Goal: Task Accomplishment & Management: Use online tool/utility

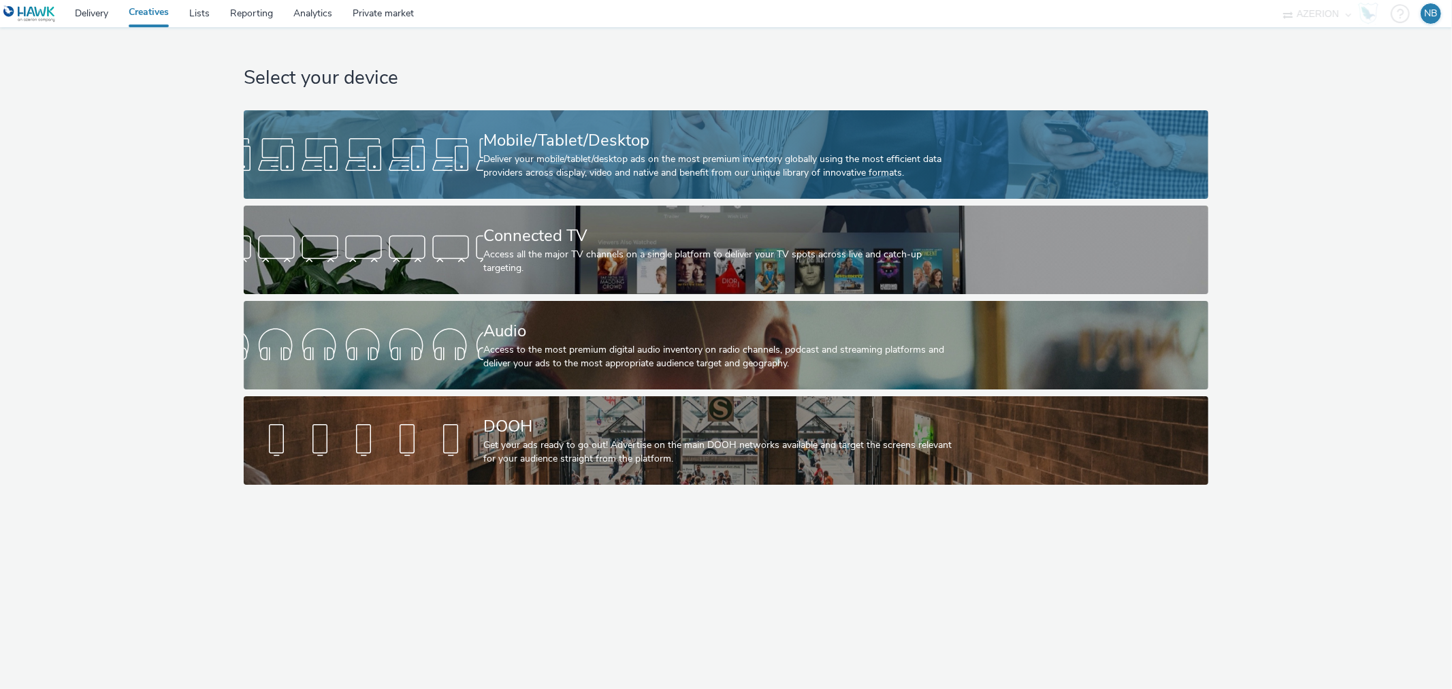
click at [746, 131] on div "Mobile/Tablet/Desktop" at bounding box center [723, 141] width 480 height 24
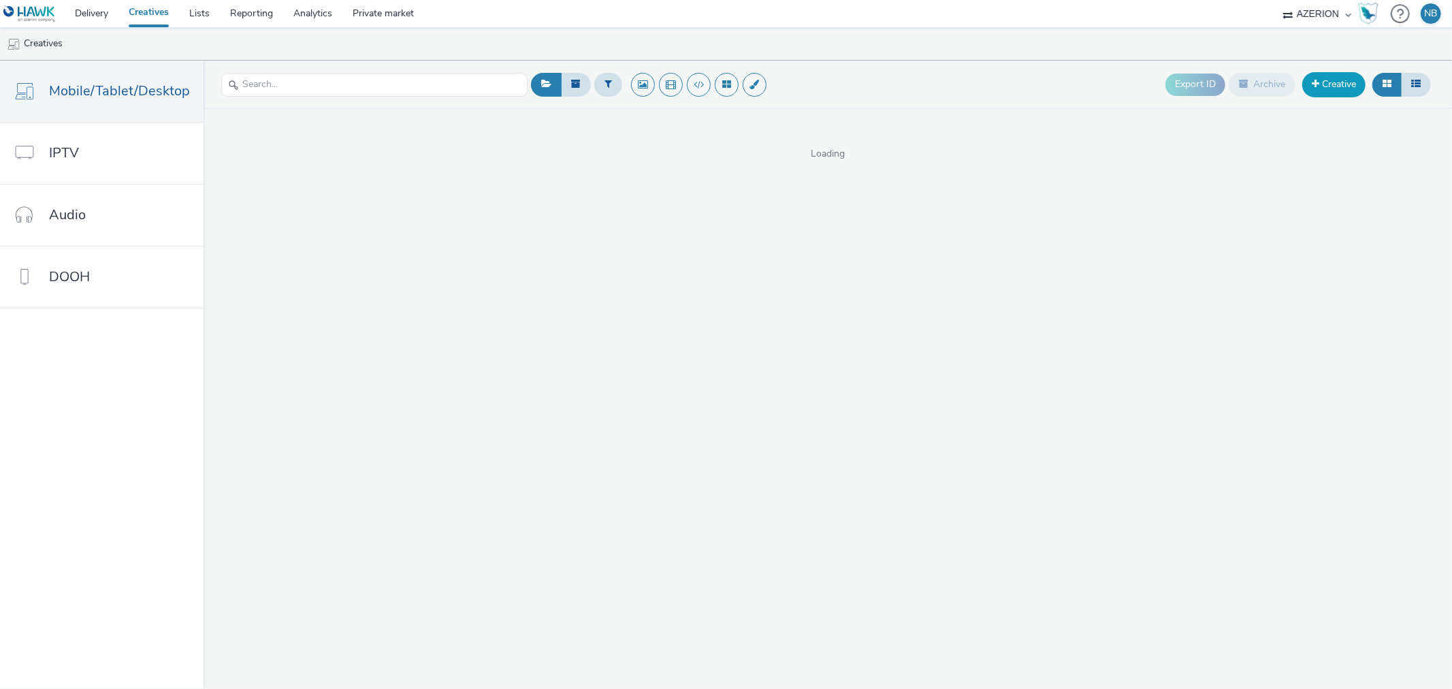
click at [1344, 91] on link "Creative" at bounding box center [1333, 84] width 63 height 24
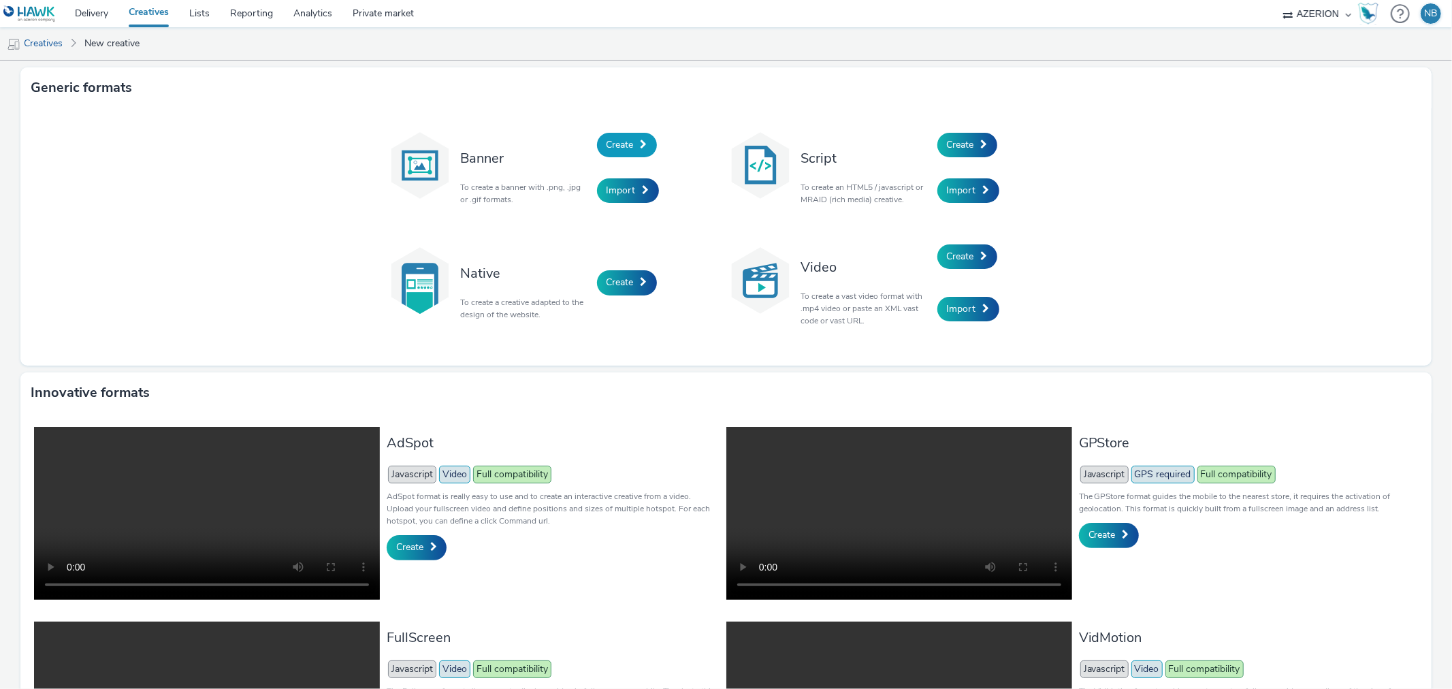
click at [623, 144] on span "Create" at bounding box center [619, 144] width 27 height 13
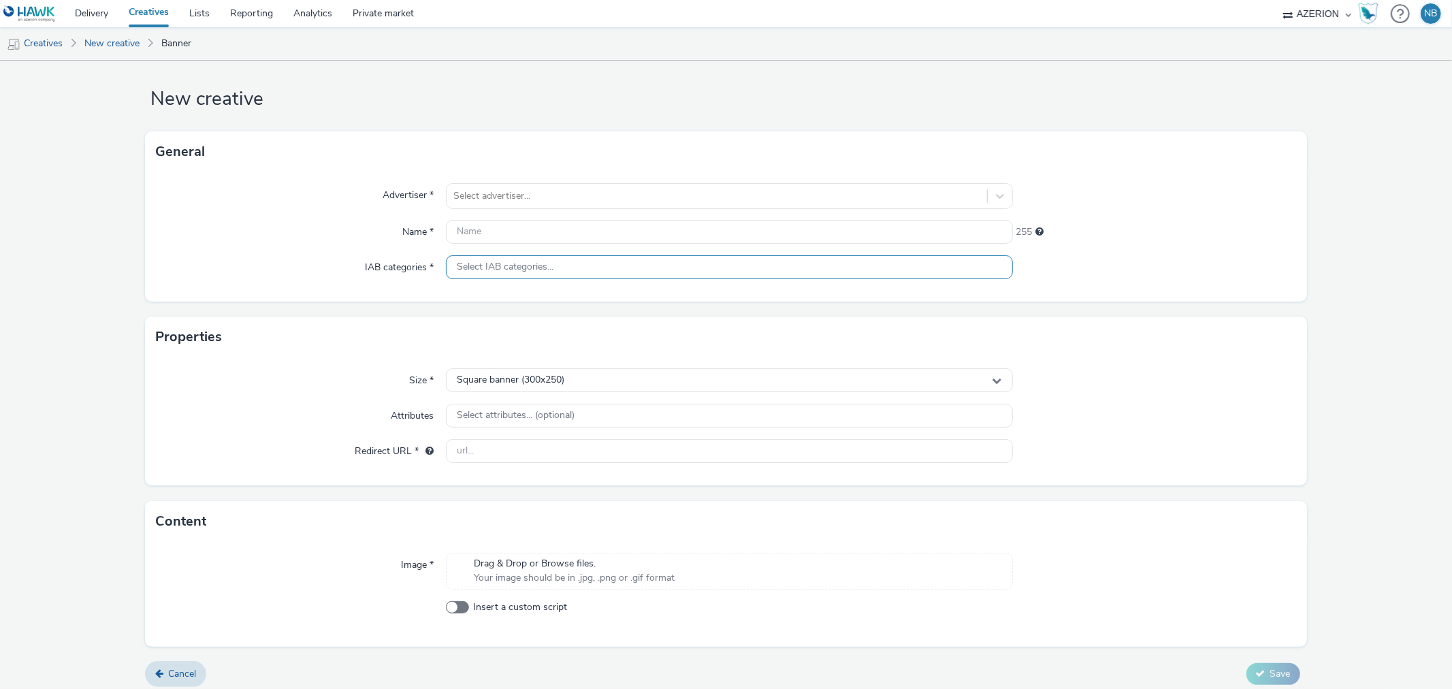
scroll to position [20, 0]
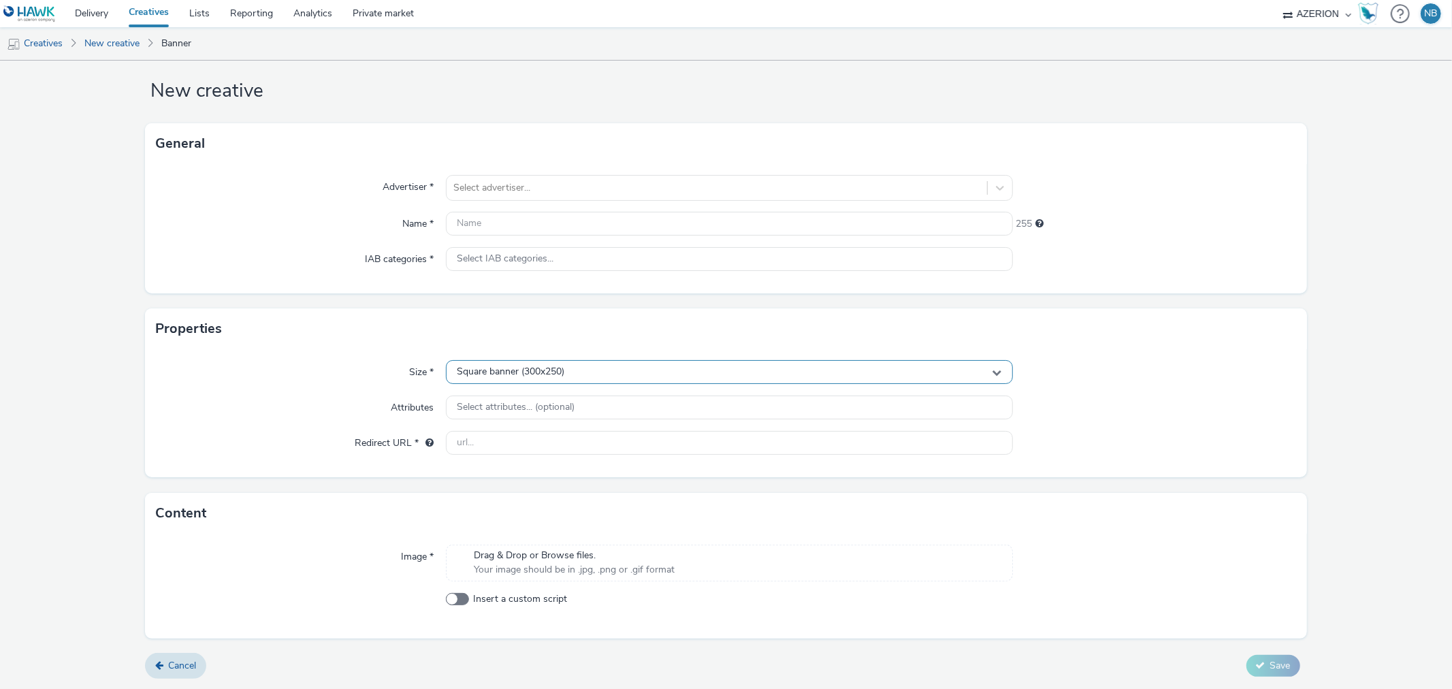
click at [587, 367] on div "Square banner (300x250)" at bounding box center [729, 372] width 566 height 24
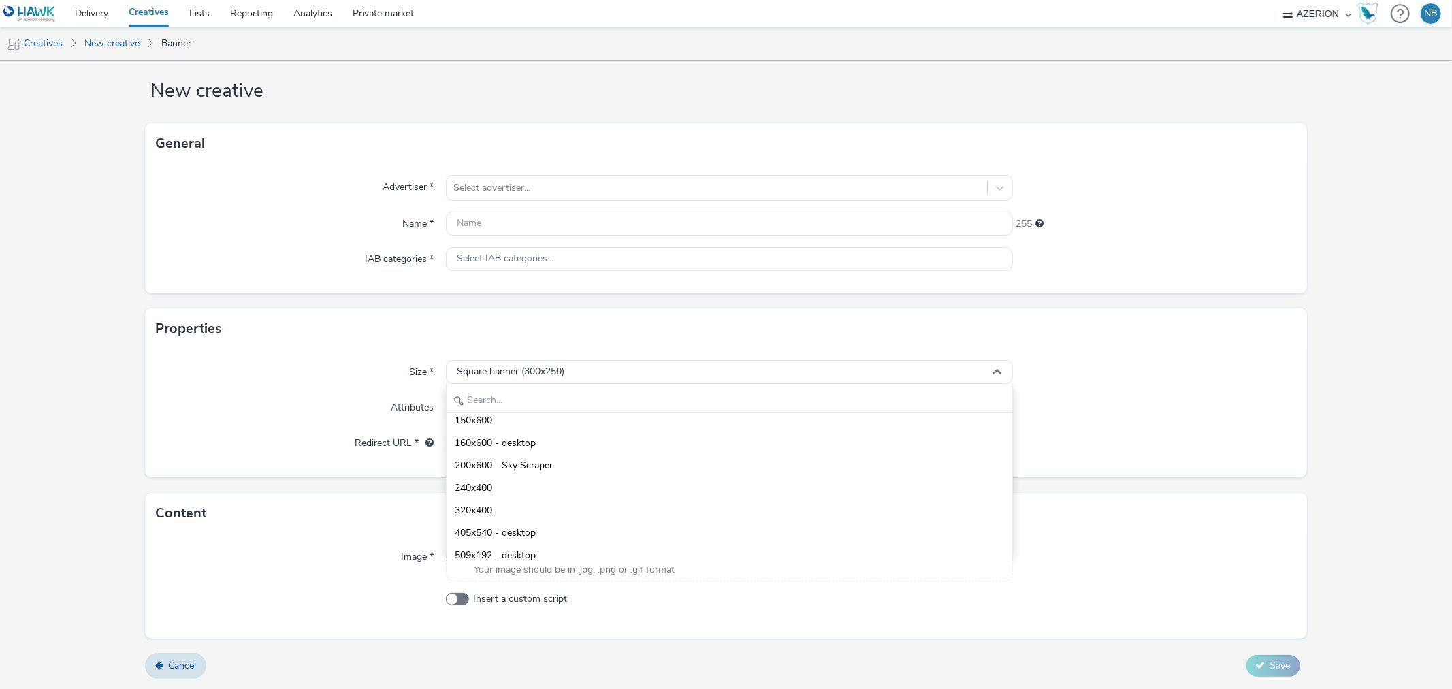
scroll to position [0, 0]
click at [494, 400] on input "text" at bounding box center [728, 401] width 565 height 24
type input "3"
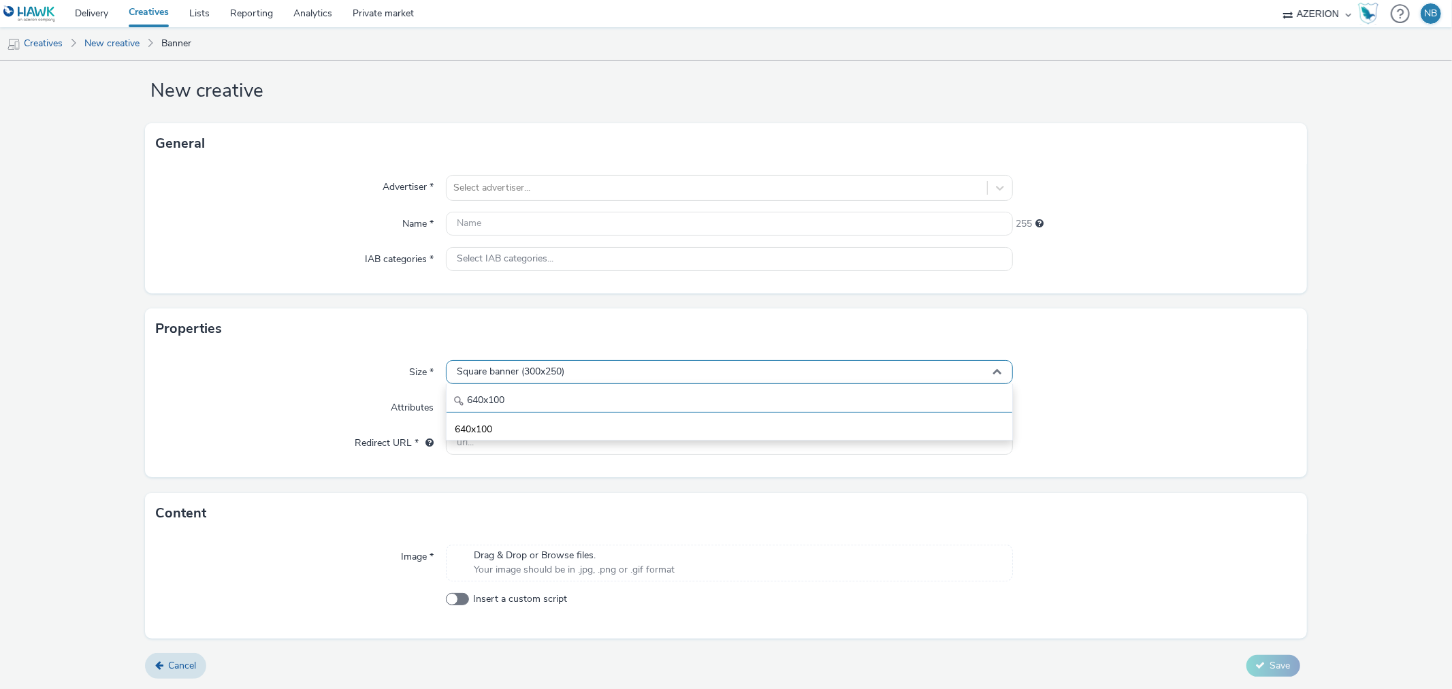
type input "640x100"
click at [504, 364] on div "Square banner (300x250)" at bounding box center [729, 372] width 566 height 24
click at [514, 367] on span "Square banner (300x250)" at bounding box center [511, 372] width 108 height 12
drag, startPoint x: 505, startPoint y: 396, endPoint x: 423, endPoint y: 374, distance: 84.5
click at [436, 384] on div "Size * Square banner (300x250) 640x100 640x100" at bounding box center [725, 372] width 1139 height 24
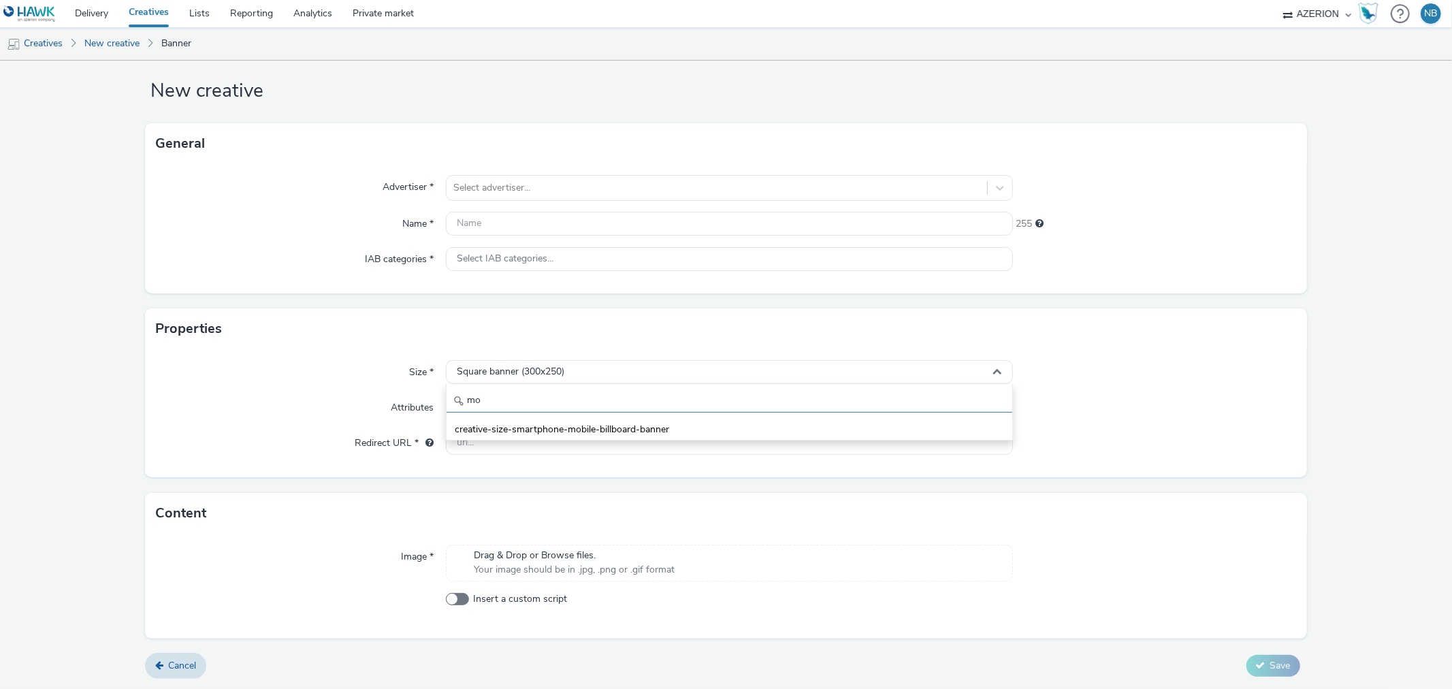
type input "m"
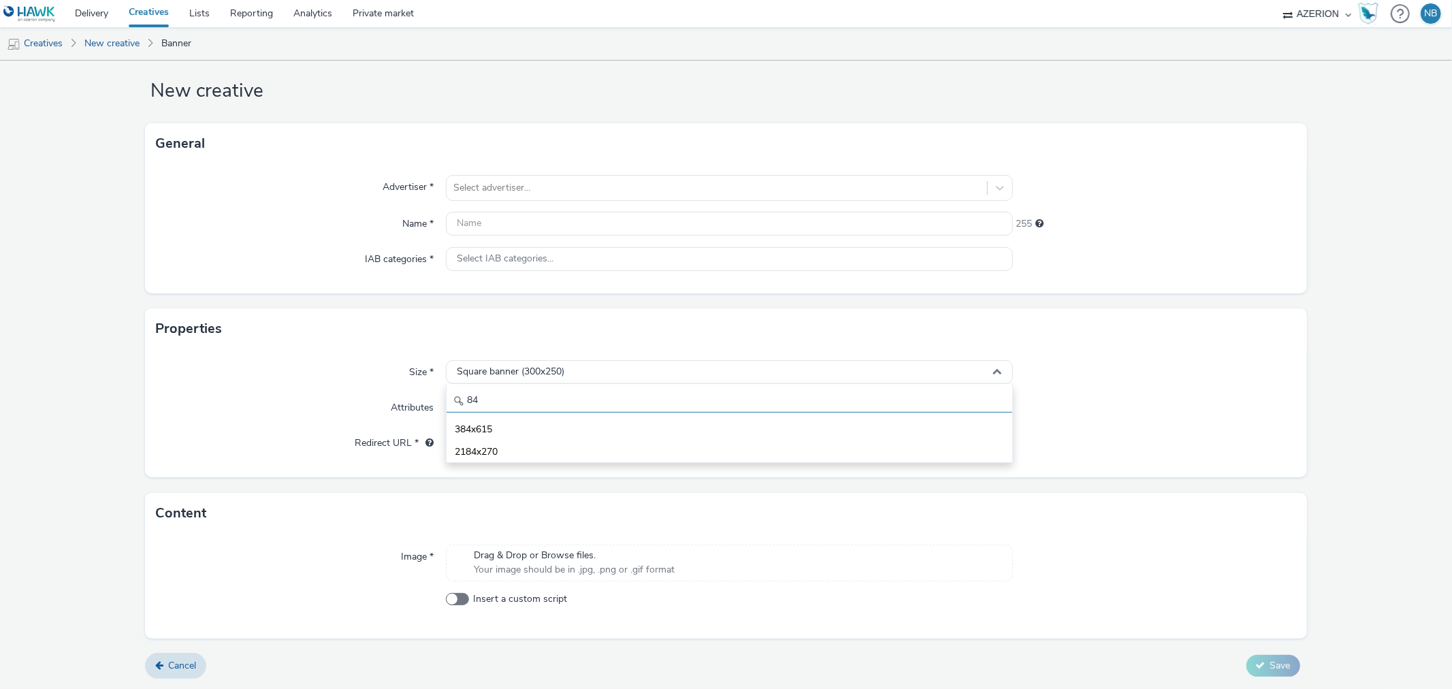
type input "8"
type input "120x600"
drag, startPoint x: 516, startPoint y: 389, endPoint x: 459, endPoint y: 389, distance: 56.5
click at [463, 388] on div "120x600 120x600 Skyscraper (120x600)" at bounding box center [729, 423] width 566 height 79
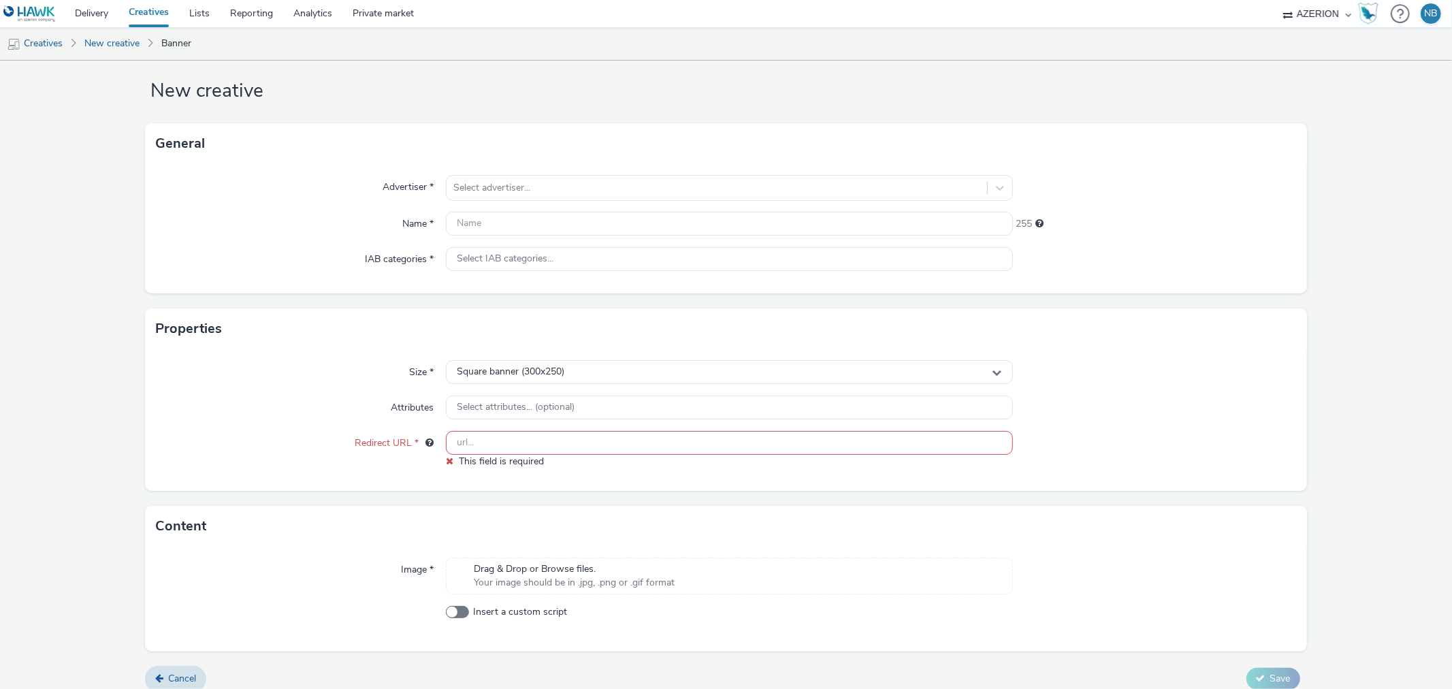
click at [504, 447] on input "text" at bounding box center [729, 443] width 566 height 24
click at [507, 378] on div "Square banner (300x250)" at bounding box center [729, 372] width 566 height 24
drag, startPoint x: 529, startPoint y: 389, endPoint x: 441, endPoint y: 395, distance: 88.0
click at [441, 395] on div "Size * Square banner (300x250) 120x600 120x600 Skyscraper (120x600) Attributes …" at bounding box center [725, 419] width 1161 height 141
type input "3"
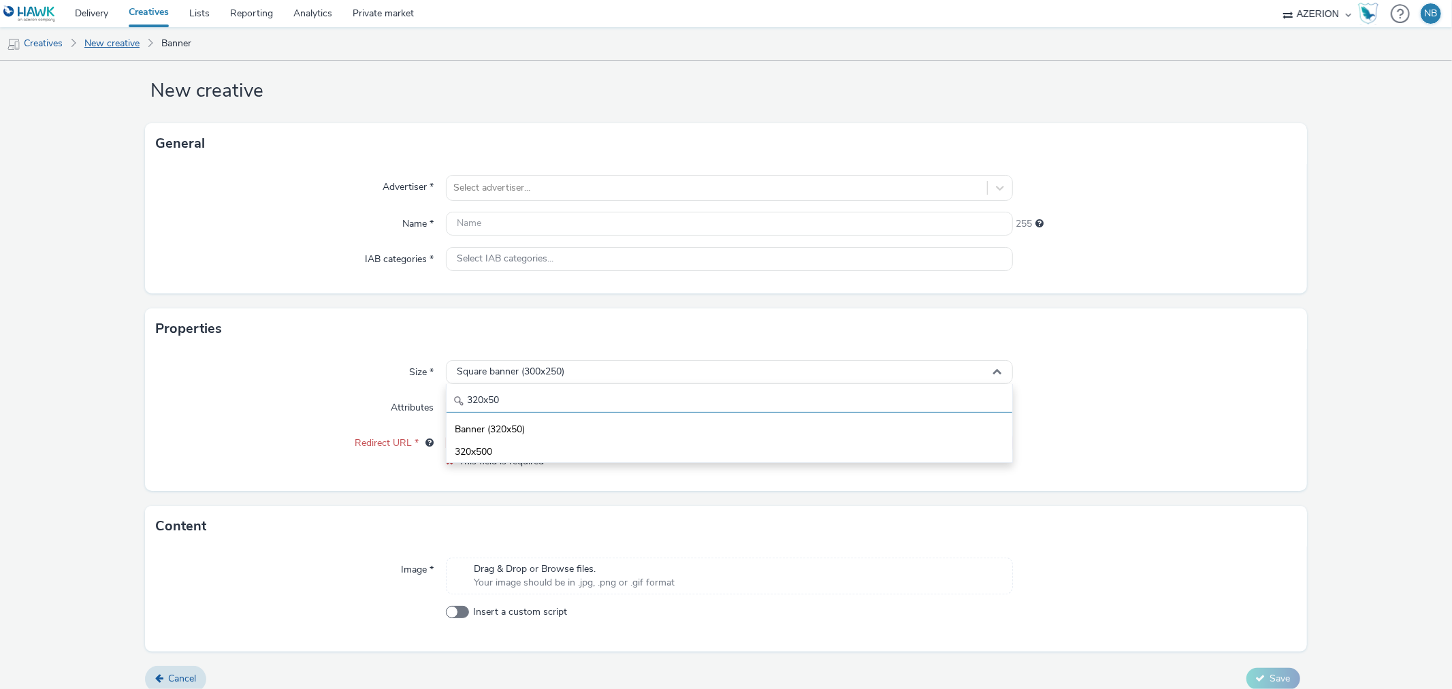
type input "320x50"
click at [136, 41] on link "New creative" at bounding box center [112, 43] width 69 height 33
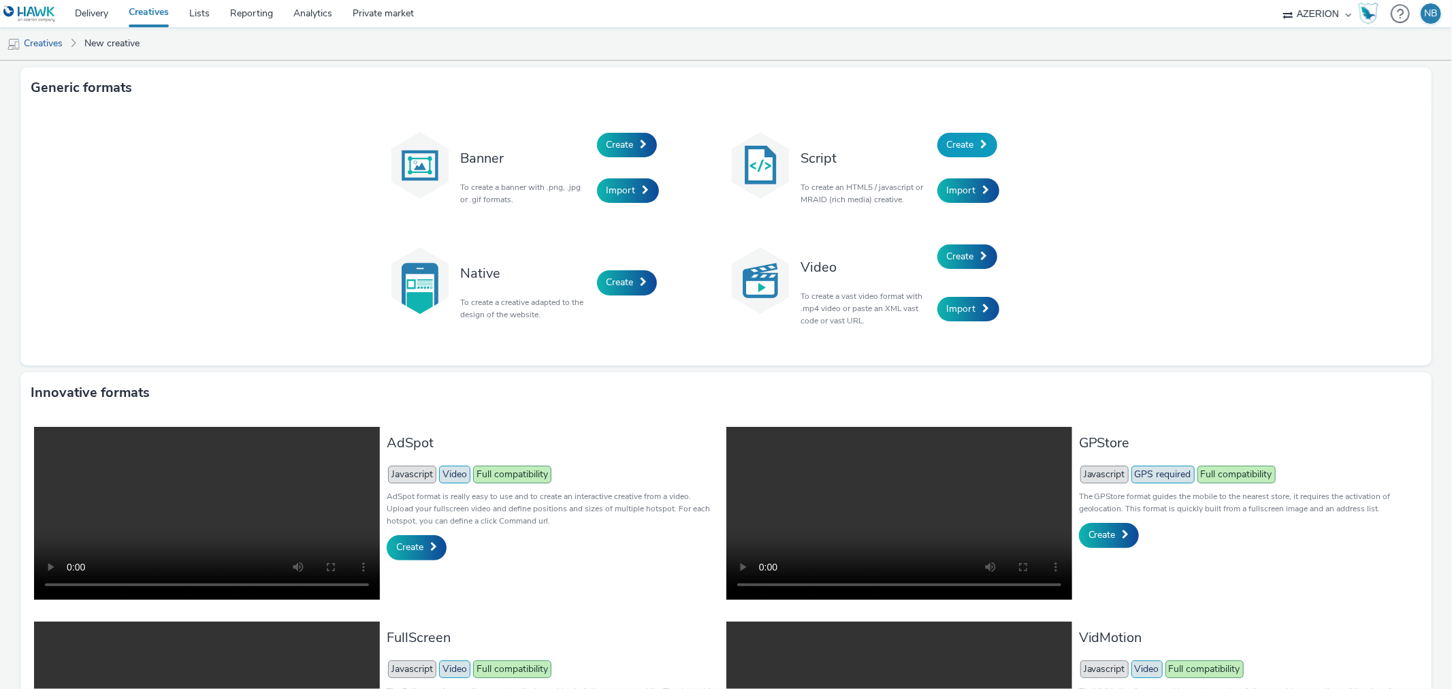
click at [956, 137] on link "Create" at bounding box center [967, 145] width 60 height 24
click at [1206, 137] on div "Banner To create a banner with .png, .jpg or .gif formats. Create Import Script…" at bounding box center [725, 236] width 1411 height 257
click at [623, 138] on span "Create" at bounding box center [619, 144] width 27 height 13
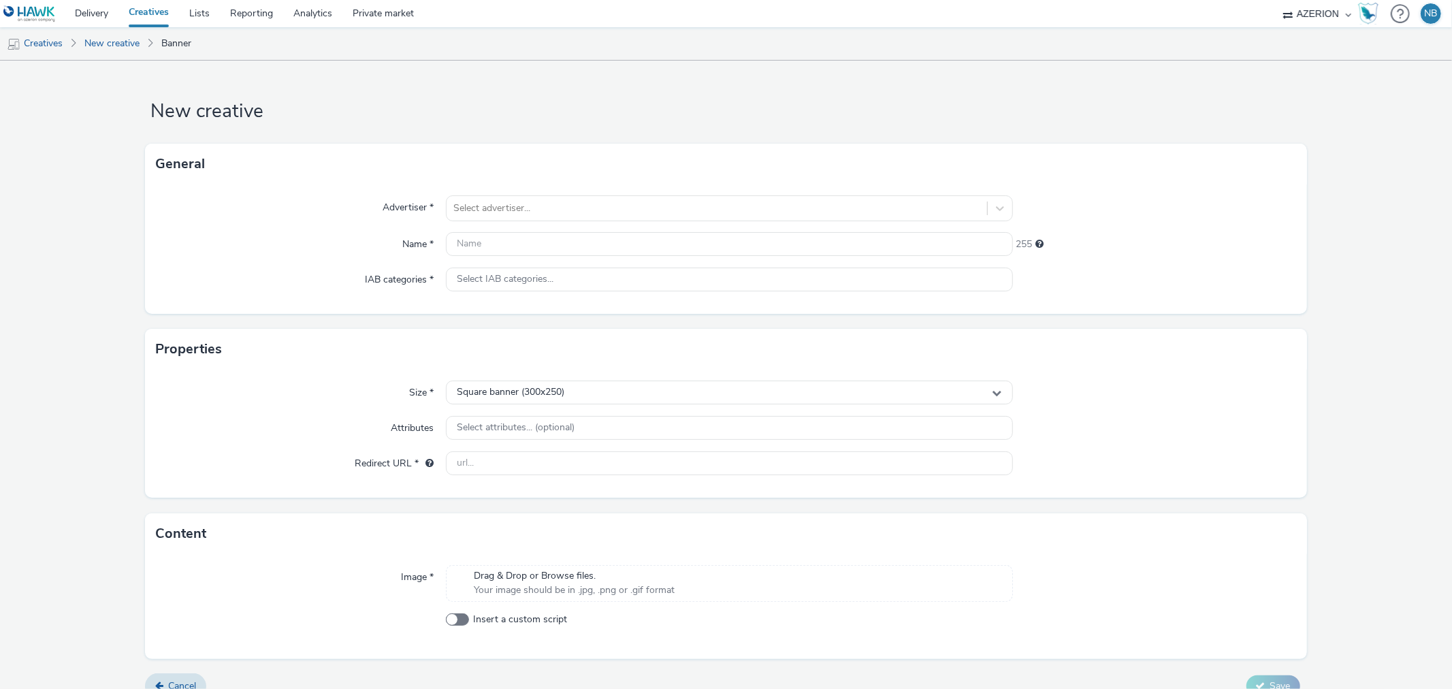
scroll to position [20, 0]
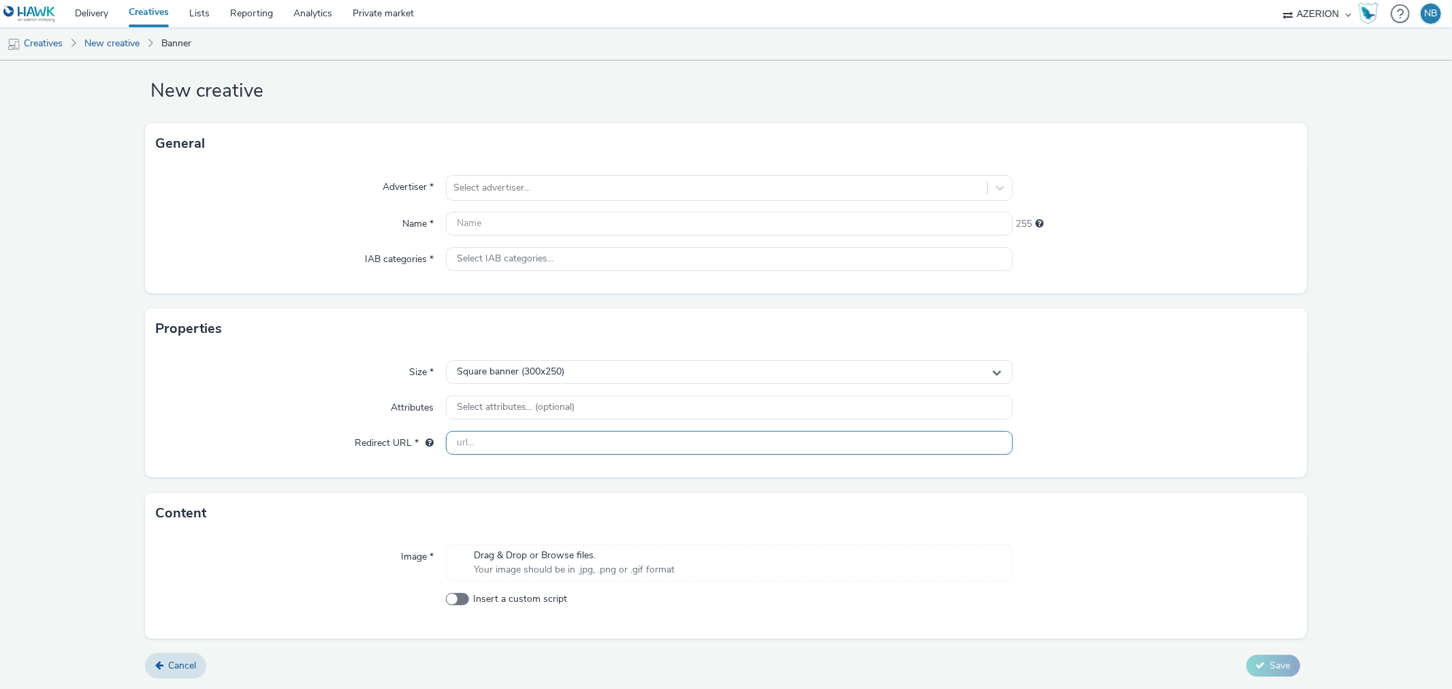
click at [525, 446] on input "text" at bounding box center [729, 443] width 566 height 24
click at [294, 507] on div "Content" at bounding box center [725, 513] width 1161 height 41
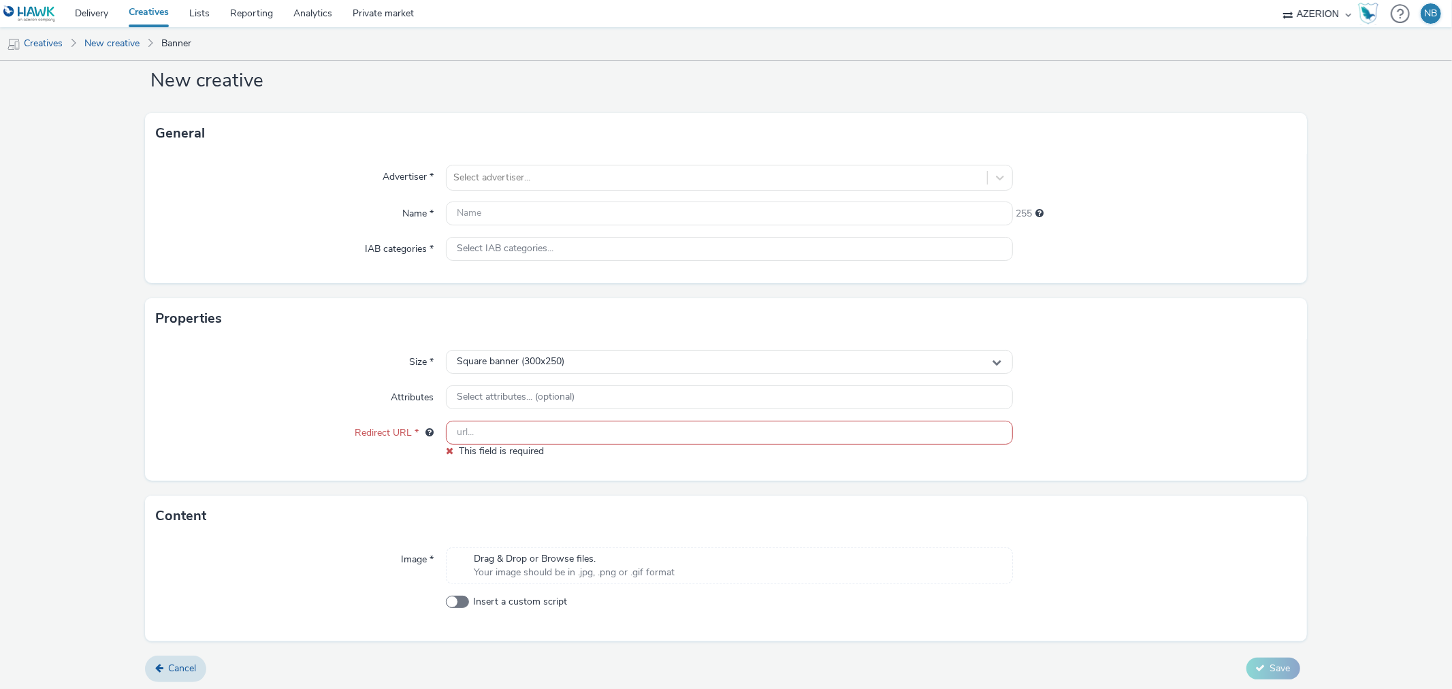
scroll to position [33, 0]
click at [577, 550] on span "Drag & Drop or Browse files." at bounding box center [574, 557] width 201 height 14
click at [1005, 592] on icon at bounding box center [1008, 594] width 7 height 14
click at [1390, 236] on form "New creative General Advertiser * Select advertiser... Name * 255 IAB categorie…" at bounding box center [726, 361] width 1452 height 667
